Goal: Information Seeking & Learning: Check status

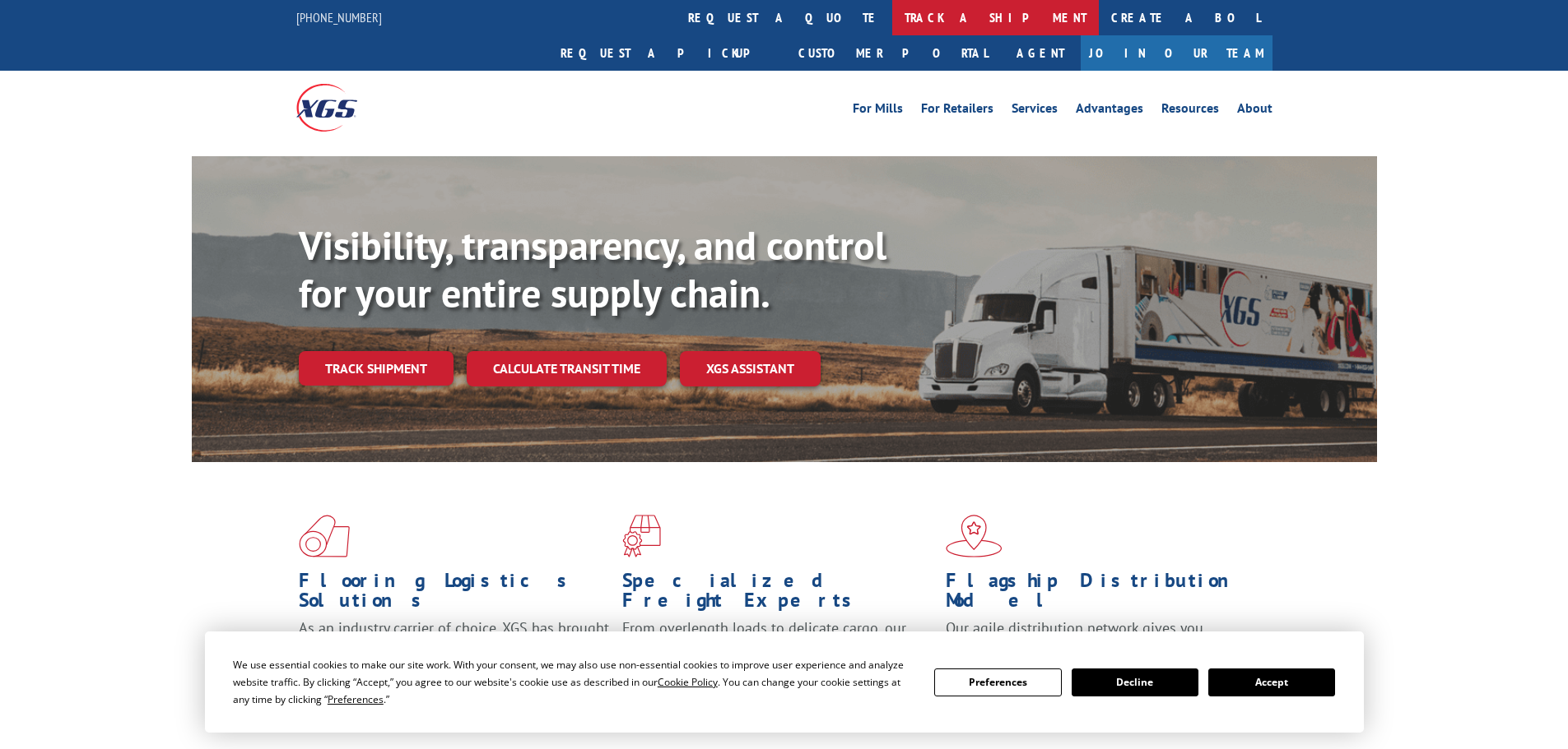
click at [893, 18] on link "track a shipment" at bounding box center [996, 18] width 206 height 35
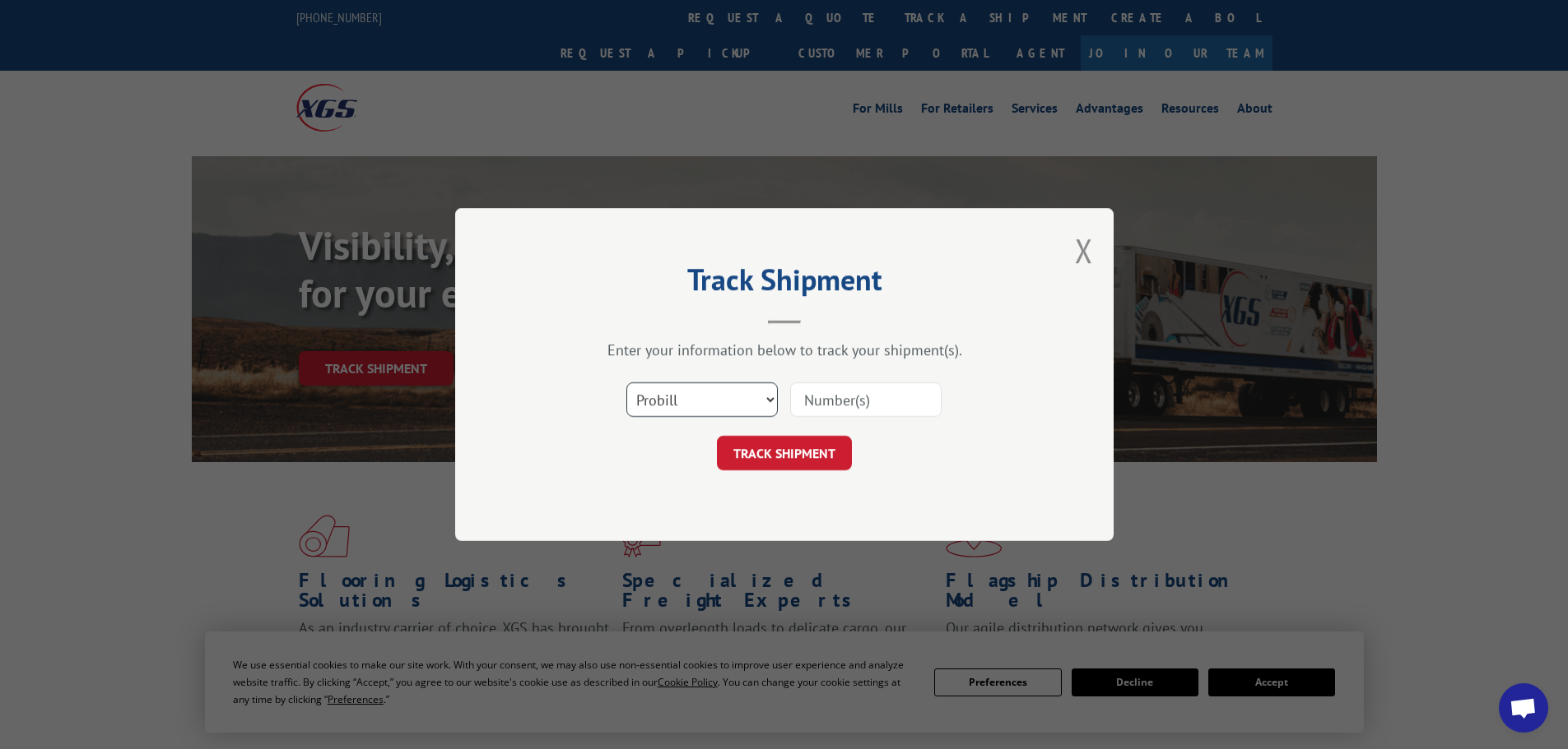
click at [739, 399] on select "Select category... Probill BOL PO" at bounding box center [702, 400] width 152 height 35
select select "bol"
click at [626, 382] on select "Select category... Probill BOL PO" at bounding box center [702, 400] width 152 height 35
click at [842, 396] on input at bounding box center [866, 400] width 152 height 35
click at [829, 399] on input at bounding box center [866, 400] width 152 height 35
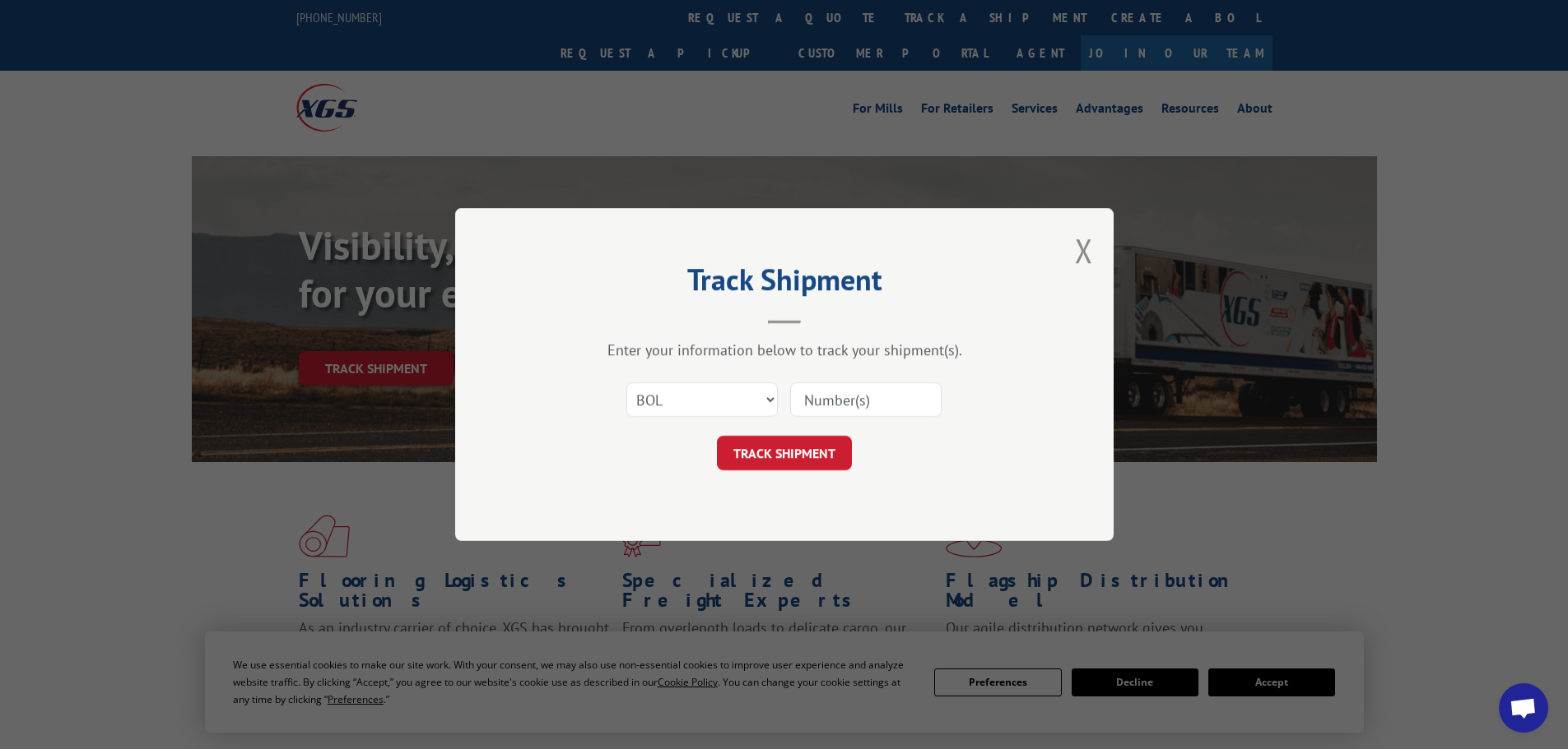
paste input "5460505"
type input "5460505"
click at [783, 452] on button "TRACK SHIPMENT" at bounding box center [784, 453] width 135 height 35
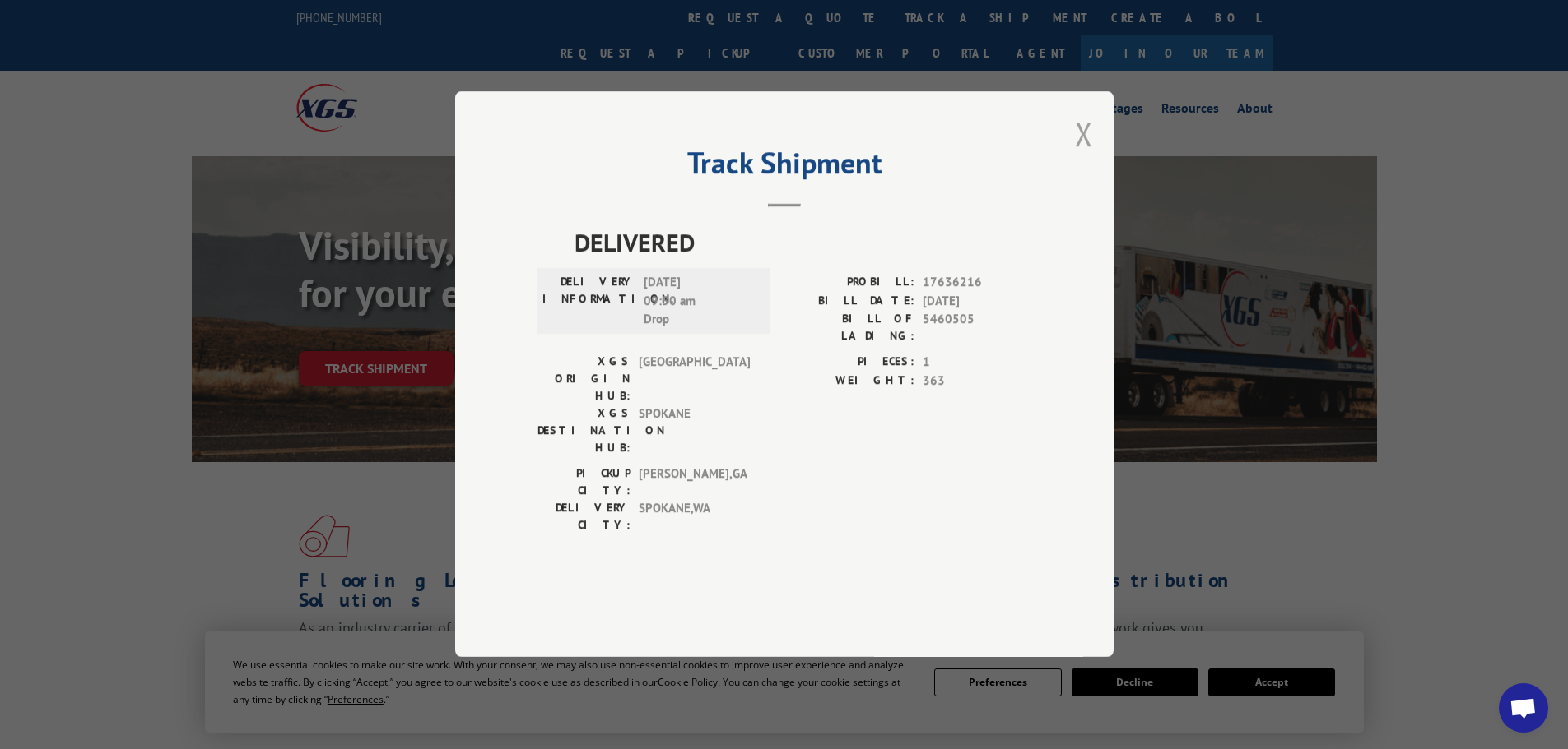
click at [1088, 156] on button "Close modal" at bounding box center [1083, 133] width 18 height 44
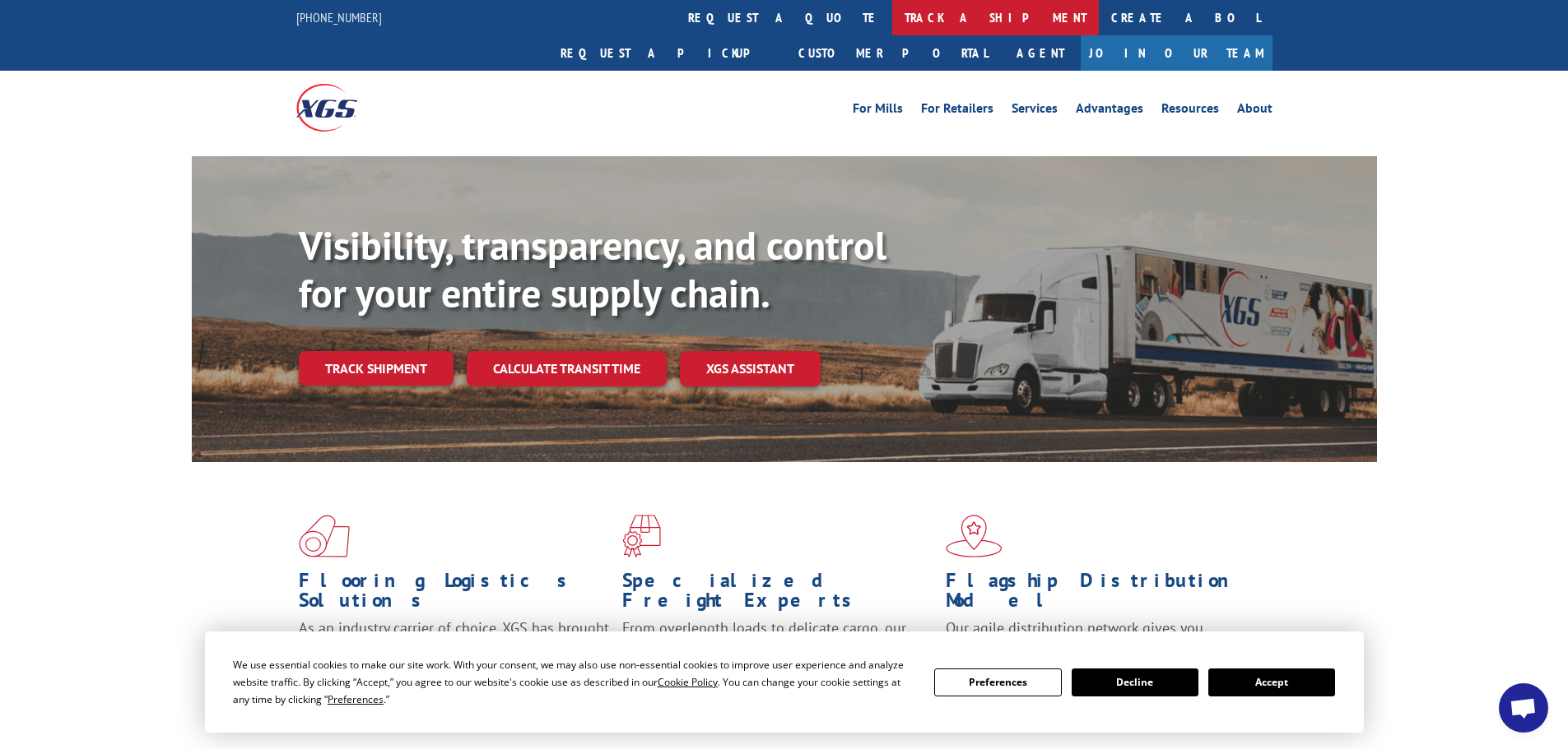
click at [893, 18] on link "track a shipment" at bounding box center [996, 18] width 206 height 35
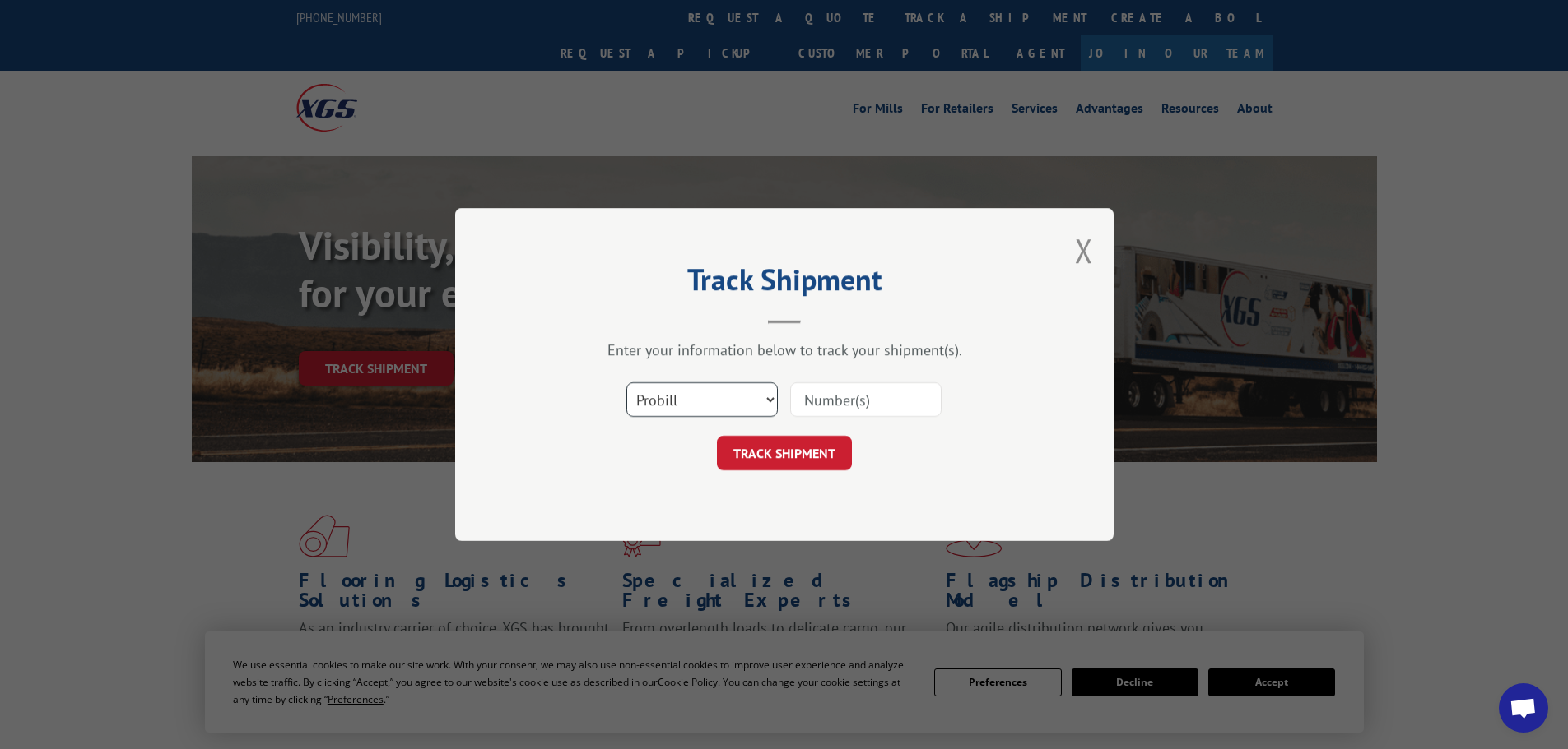
click at [697, 402] on select "Select category... Probill BOL PO" at bounding box center [702, 400] width 152 height 35
select select "bol"
click at [626, 382] on select "Select category... Probill BOL PO" at bounding box center [702, 400] width 152 height 35
click at [801, 402] on input at bounding box center [866, 400] width 152 height 35
paste input "7034589"
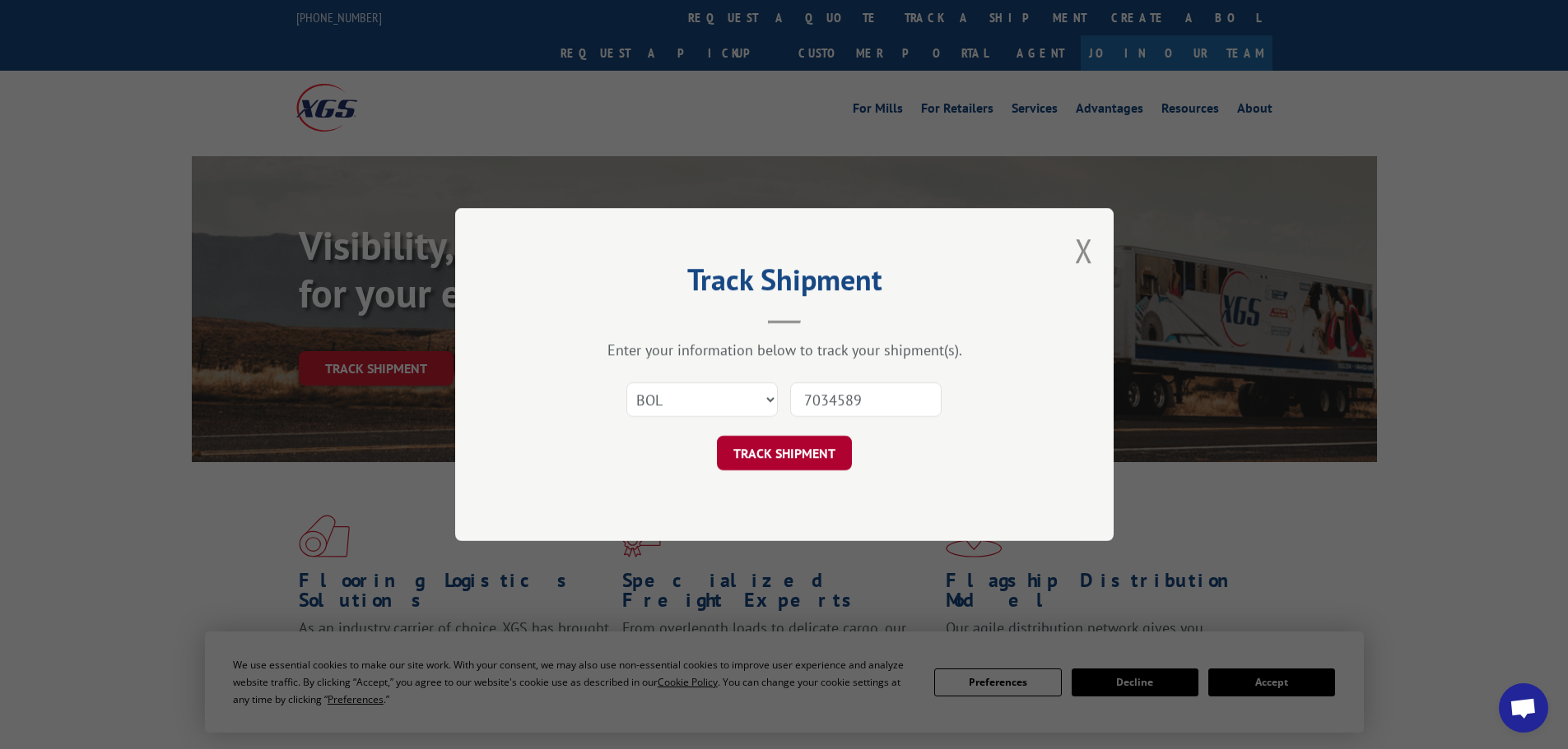
type input "7034589"
click at [789, 446] on button "TRACK SHIPMENT" at bounding box center [784, 453] width 135 height 35
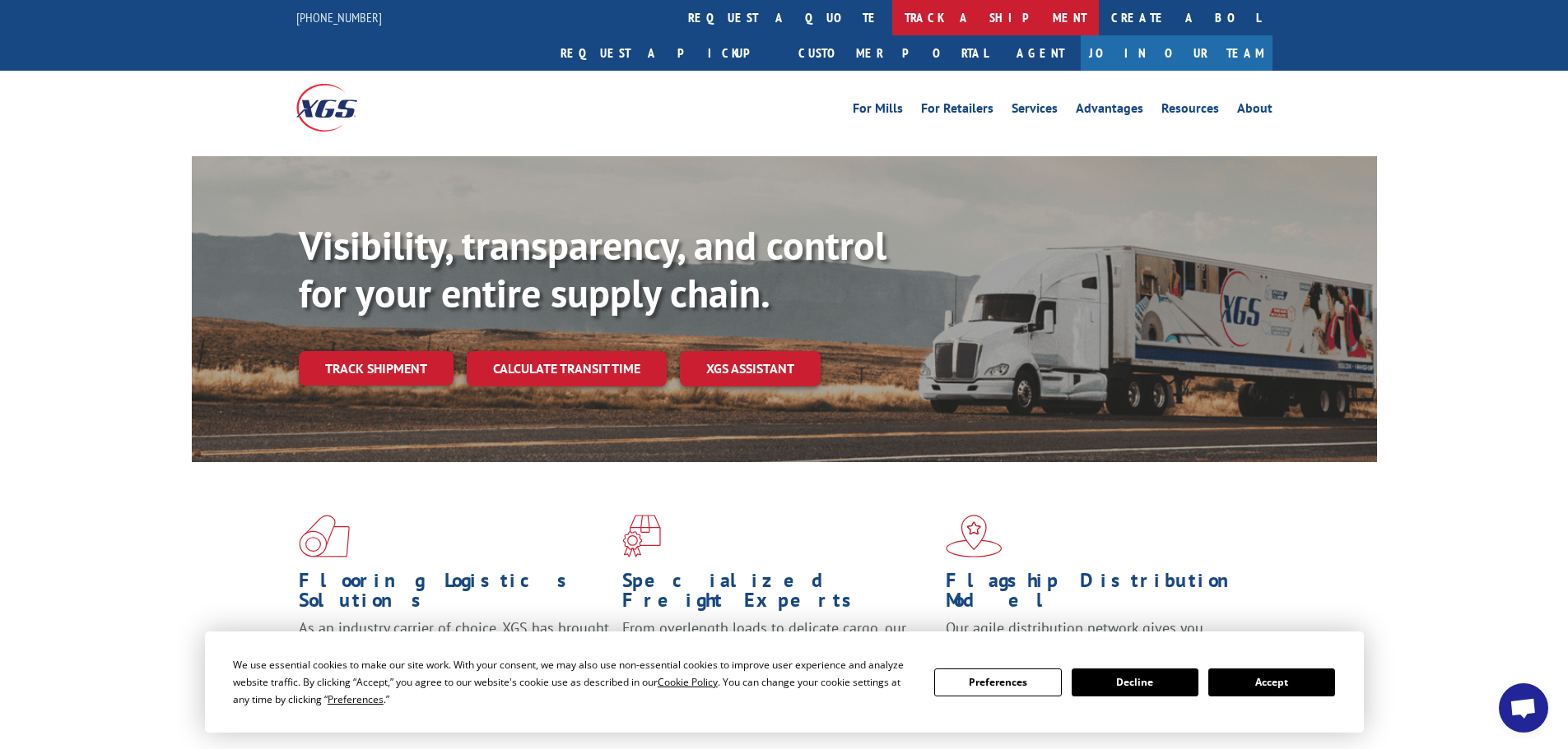
click at [893, 14] on link "track a shipment" at bounding box center [996, 18] width 206 height 35
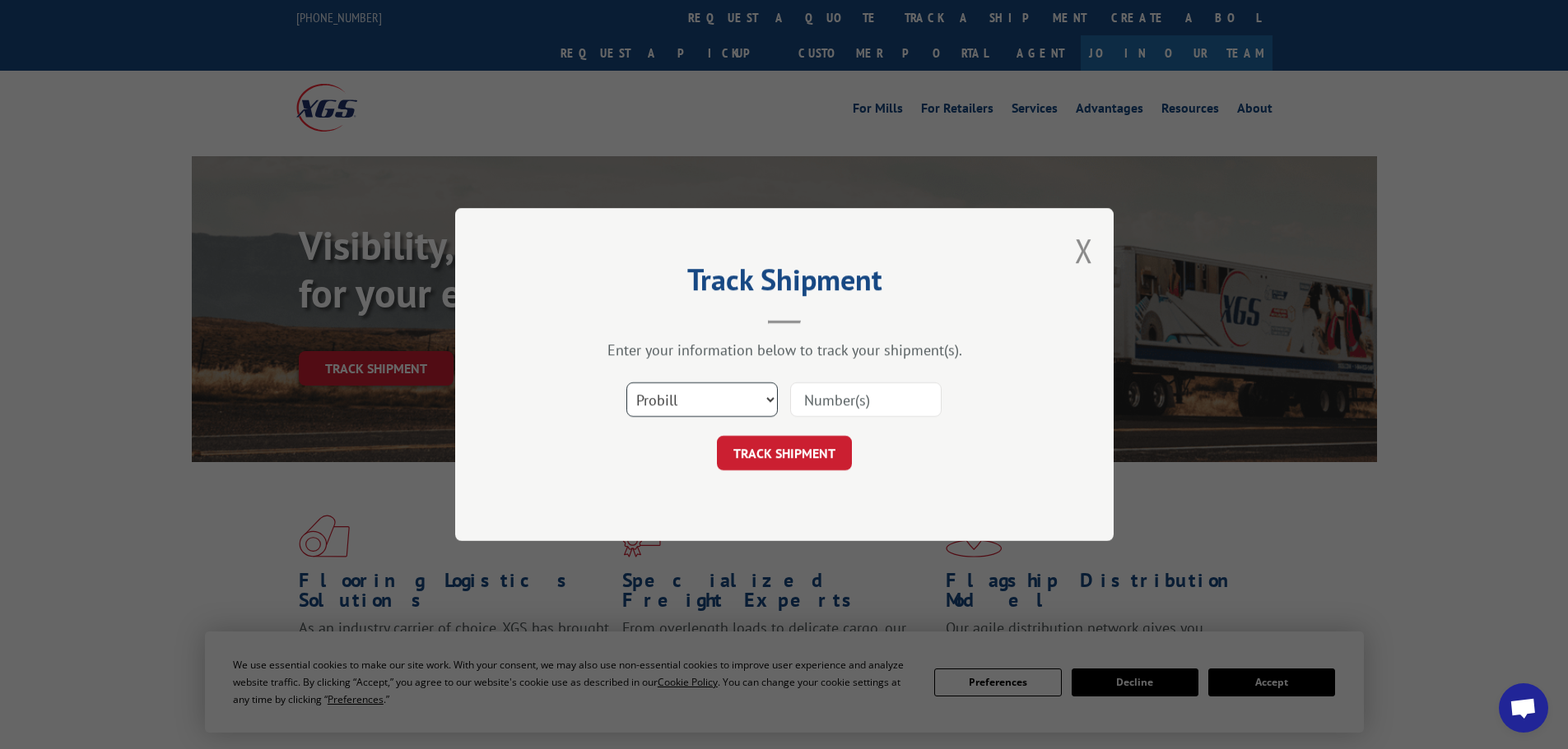
click at [770, 398] on select "Select category... Probill BOL PO" at bounding box center [702, 400] width 152 height 35
select select "bol"
click at [626, 382] on select "Select category... Probill BOL PO" at bounding box center [702, 400] width 152 height 35
click at [824, 395] on input at bounding box center [866, 400] width 152 height 35
paste input "5462018"
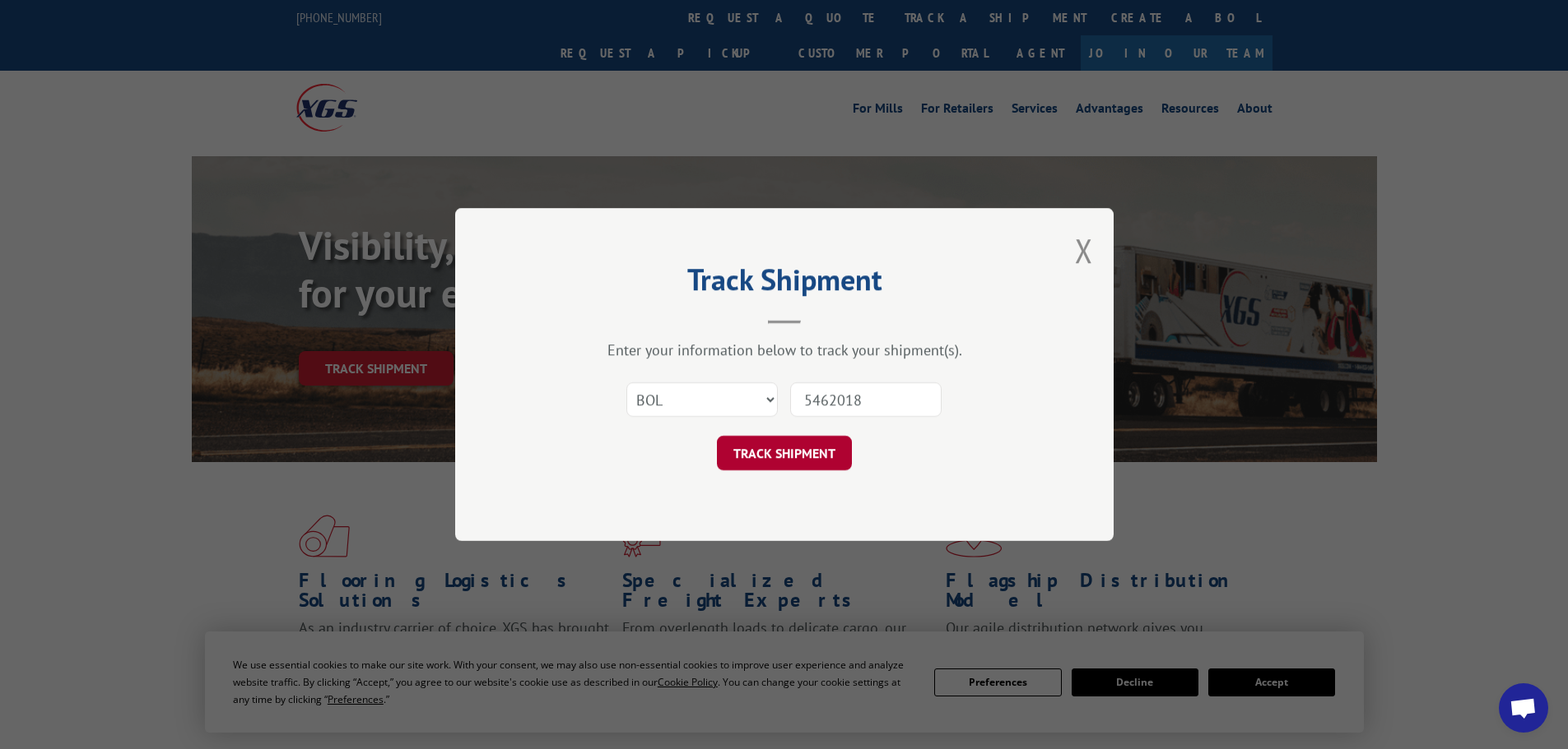
type input "5462018"
click at [772, 448] on button "TRACK SHIPMENT" at bounding box center [784, 453] width 135 height 35
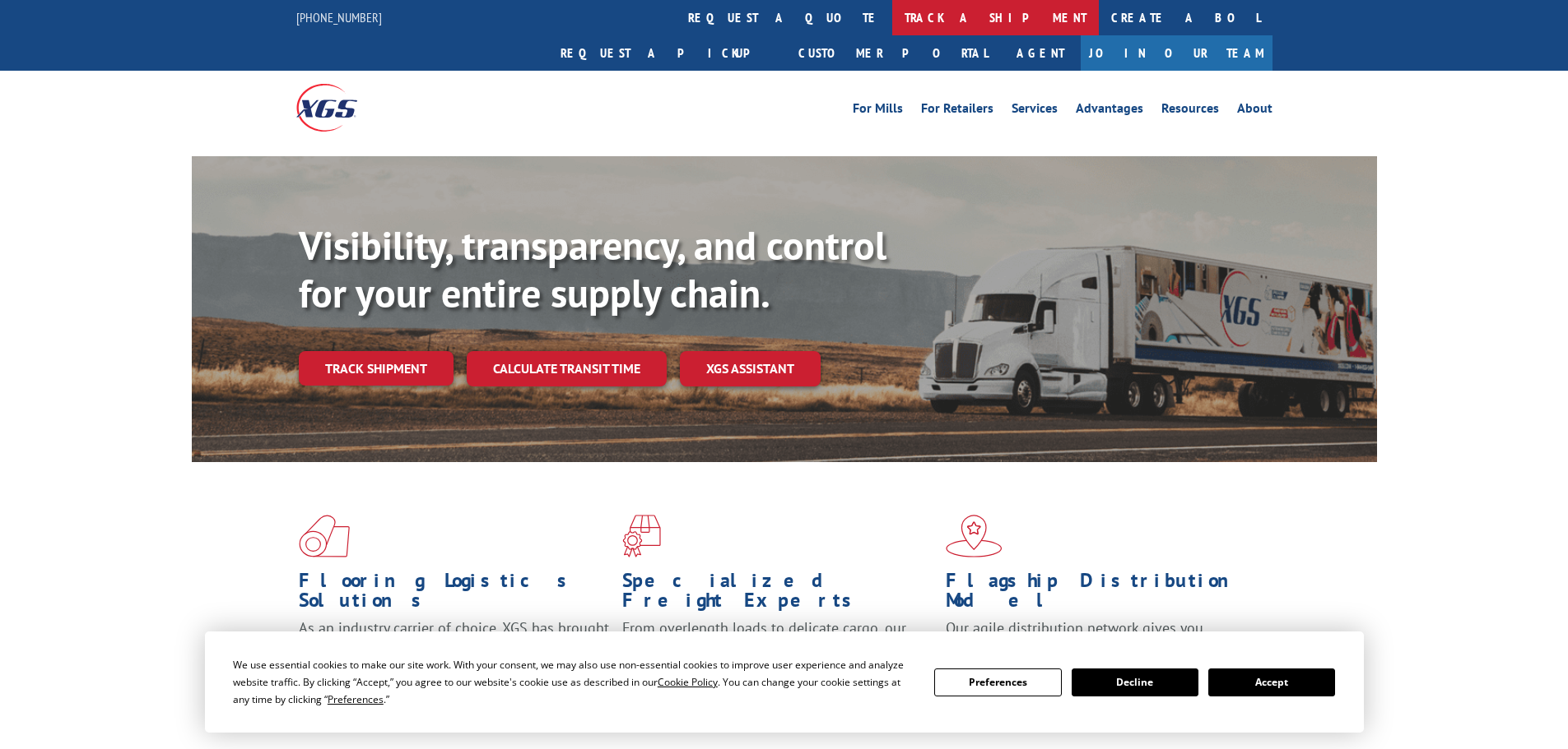
click at [893, 19] on link "track a shipment" at bounding box center [996, 18] width 206 height 35
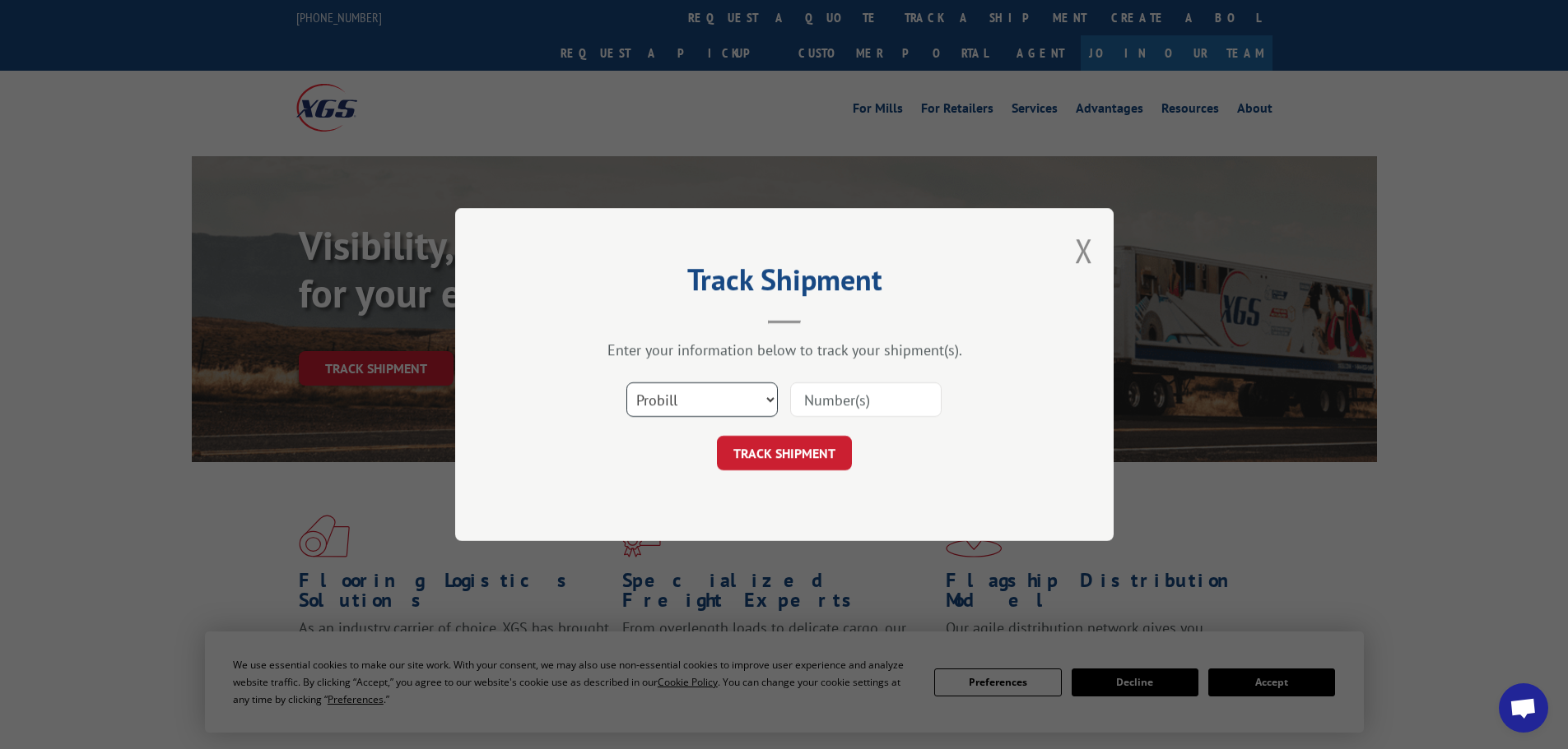
click at [729, 410] on select "Select category... Probill BOL PO" at bounding box center [702, 400] width 152 height 35
select select "bol"
click at [626, 382] on select "Select category... Probill BOL PO" at bounding box center [702, 400] width 152 height 35
click at [804, 403] on input at bounding box center [866, 400] width 152 height 35
paste input "5609167"
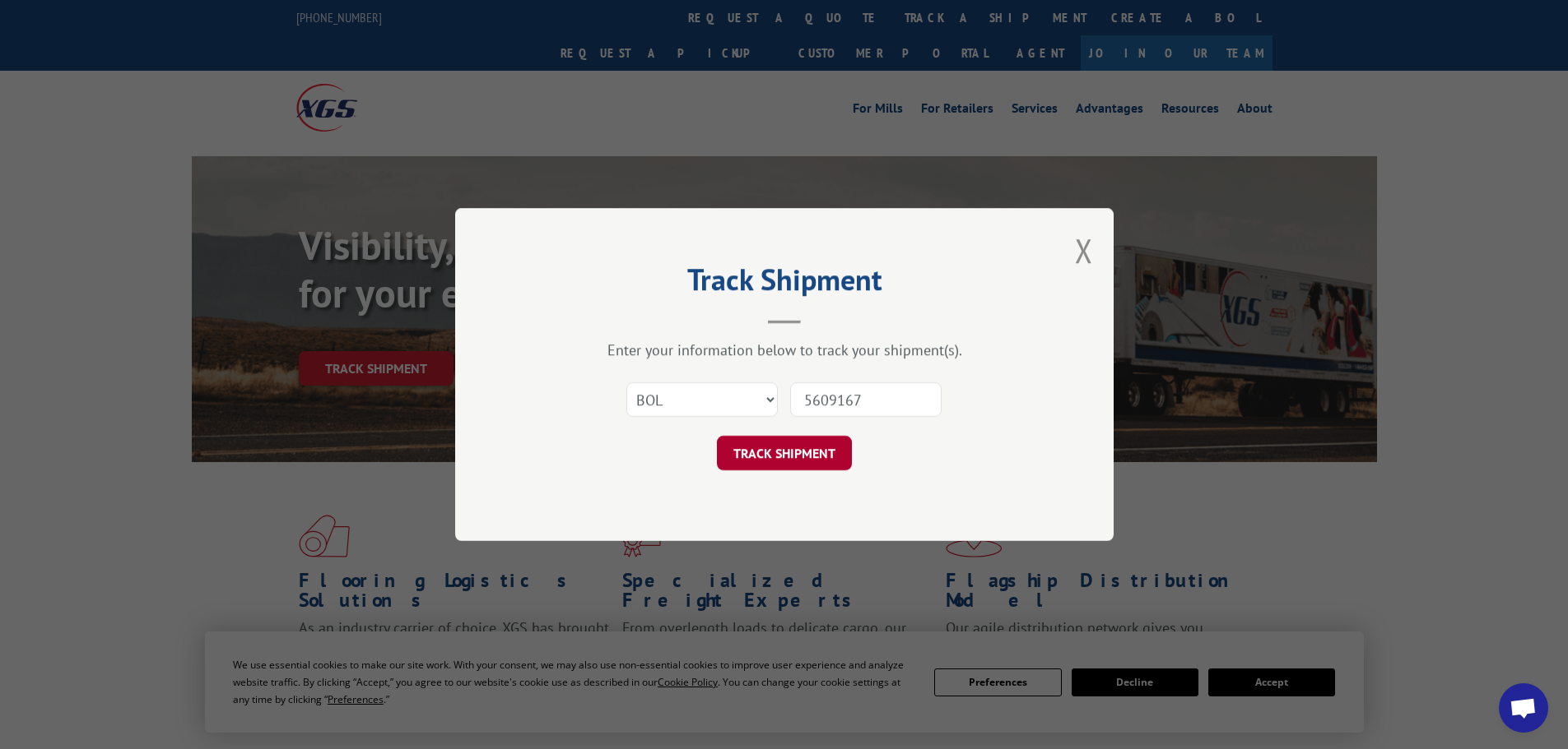
type input "5609167"
click at [784, 450] on button "TRACK SHIPMENT" at bounding box center [784, 453] width 135 height 35
